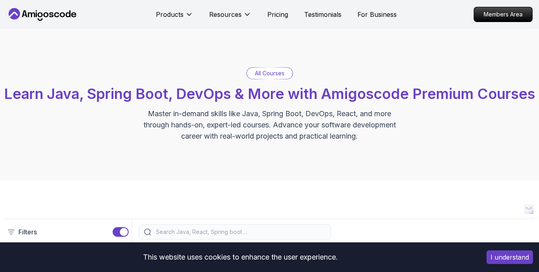
click at [272, 71] on p "All Courses" at bounding box center [270, 73] width 30 height 8
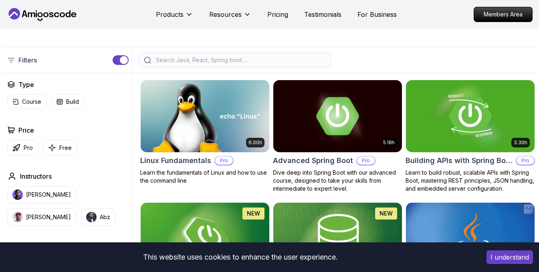
scroll to position [172, 0]
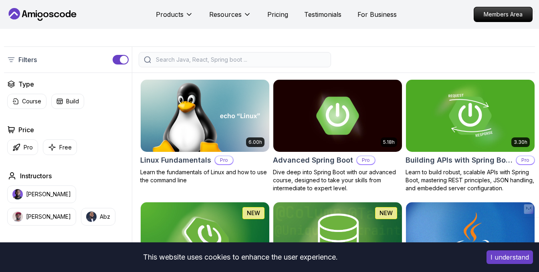
click at [197, 64] on input "search" at bounding box center [240, 60] width 172 height 8
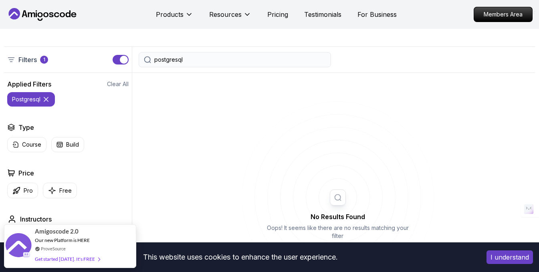
type input "postgresql"
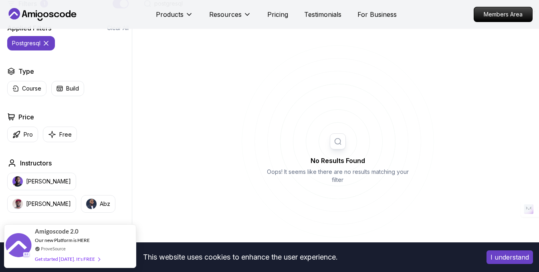
scroll to position [220, 0]
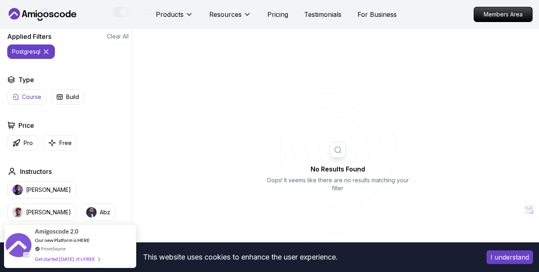
click at [34, 101] on p "Course" at bounding box center [31, 97] width 19 height 8
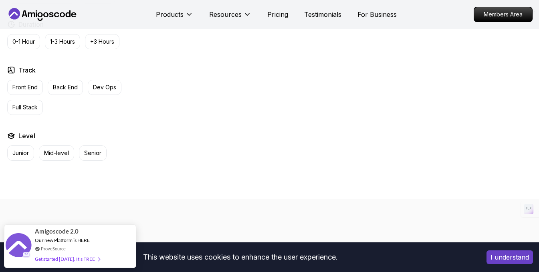
scroll to position [438, 0]
click at [38, 92] on p "Front End" at bounding box center [24, 88] width 25 height 8
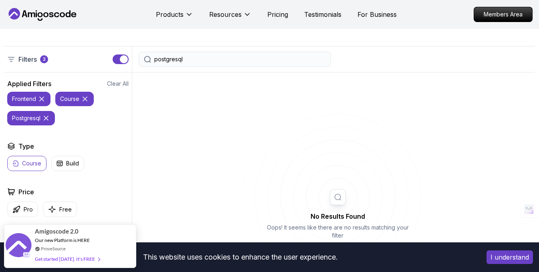
scroll to position [167, 0]
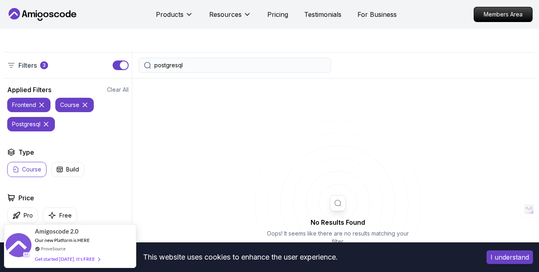
click at [47, 128] on icon at bounding box center [46, 124] width 8 height 8
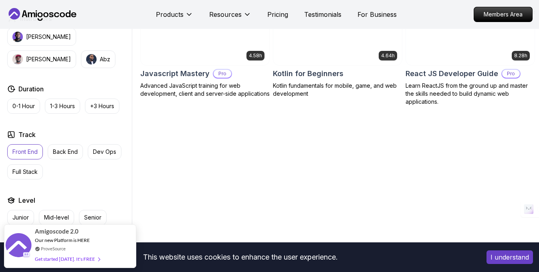
scroll to position [370, 0]
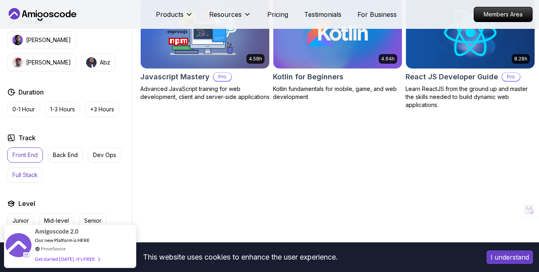
click at [24, 179] on p "Full Stack" at bounding box center [24, 175] width 25 height 8
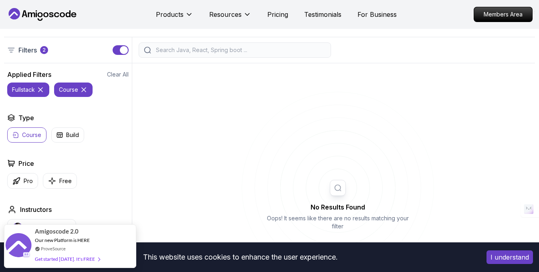
scroll to position [182, 0]
click at [83, 92] on icon at bounding box center [84, 90] width 4 height 4
click at [41, 94] on icon at bounding box center [40, 90] width 8 height 8
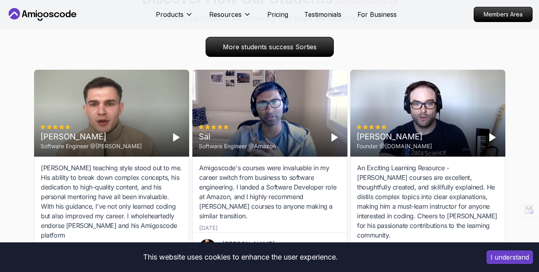
scroll to position [2576, 0]
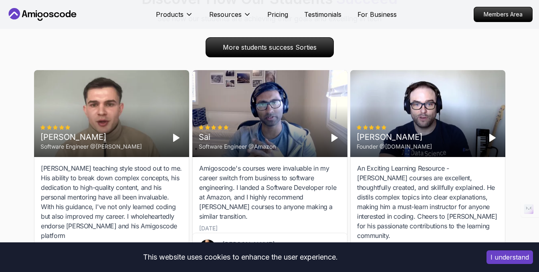
click at [219, 176] on div "Amigoscode's courses were invaluable in my career switch from business to softw…" at bounding box center [270, 198] width 155 height 82
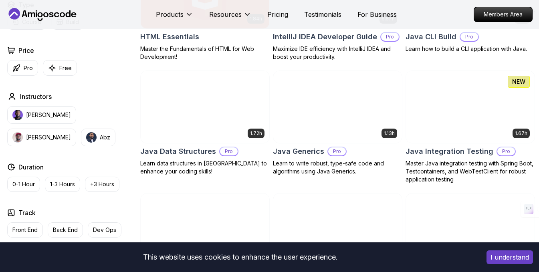
scroll to position [968, 0]
